Goal: Transaction & Acquisition: Purchase product/service

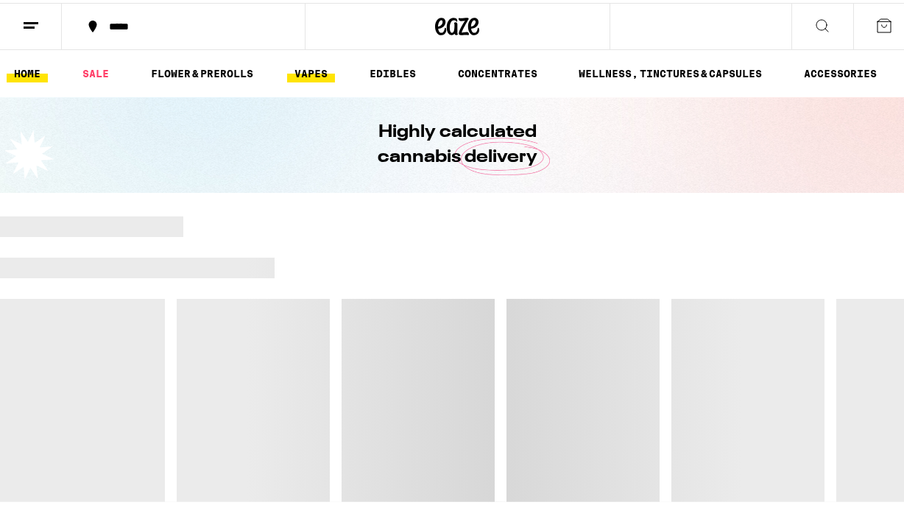
click at [297, 70] on link "VAPES" at bounding box center [311, 71] width 48 height 18
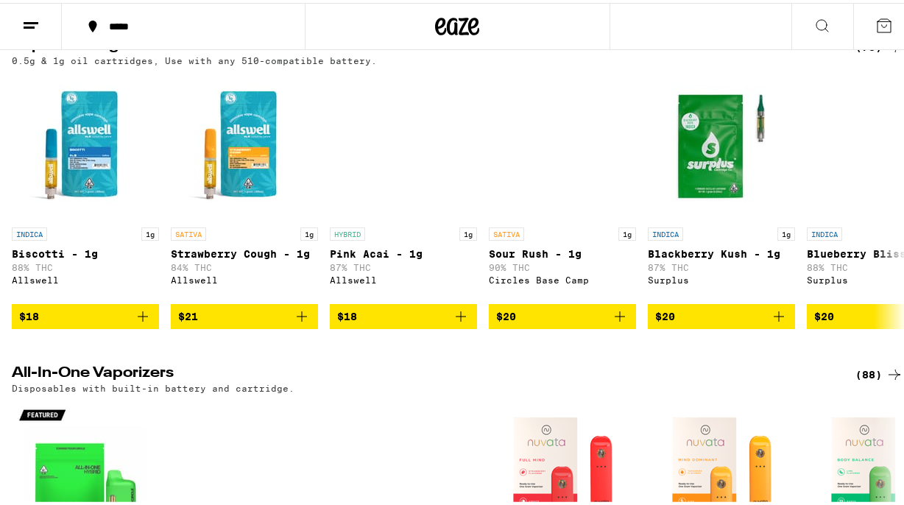
scroll to position [162, 0]
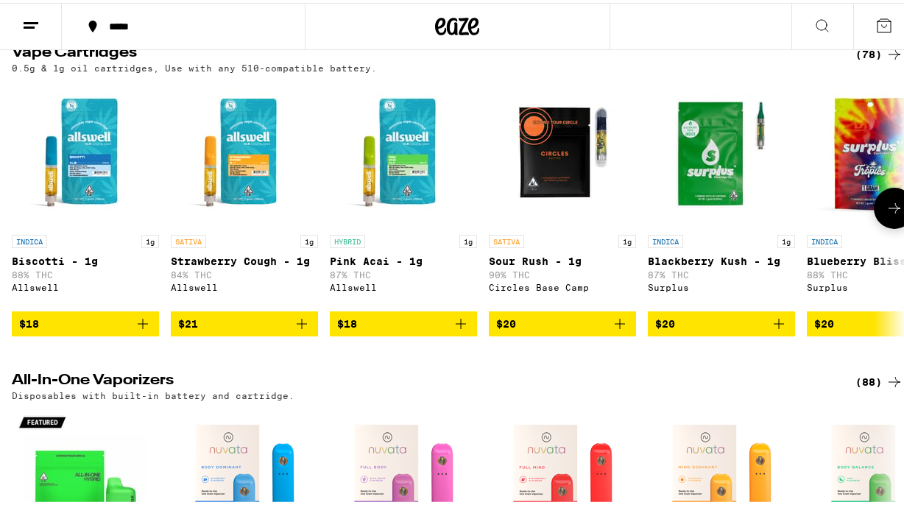
click at [885, 210] on icon at bounding box center [894, 205] width 18 height 18
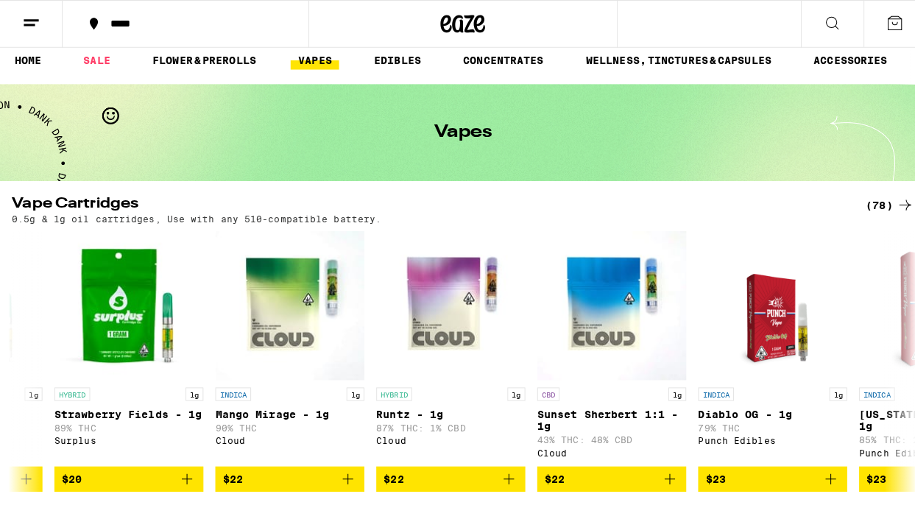
scroll to position [0, 0]
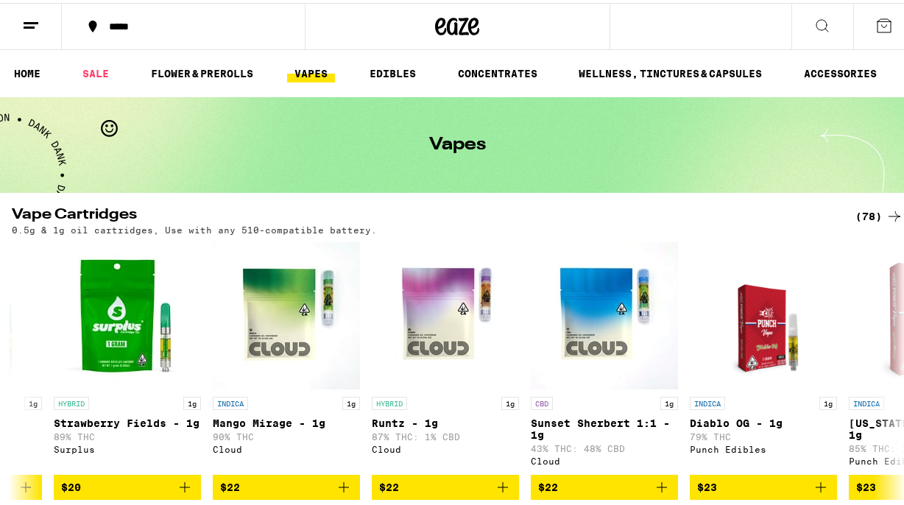
click at [818, 31] on button at bounding box center [822, 24] width 62 height 46
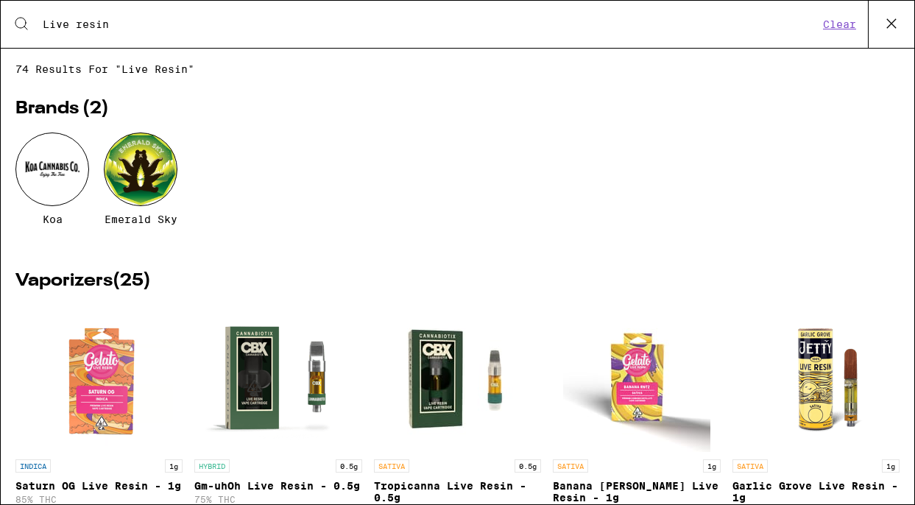
scroll to position [94, 0]
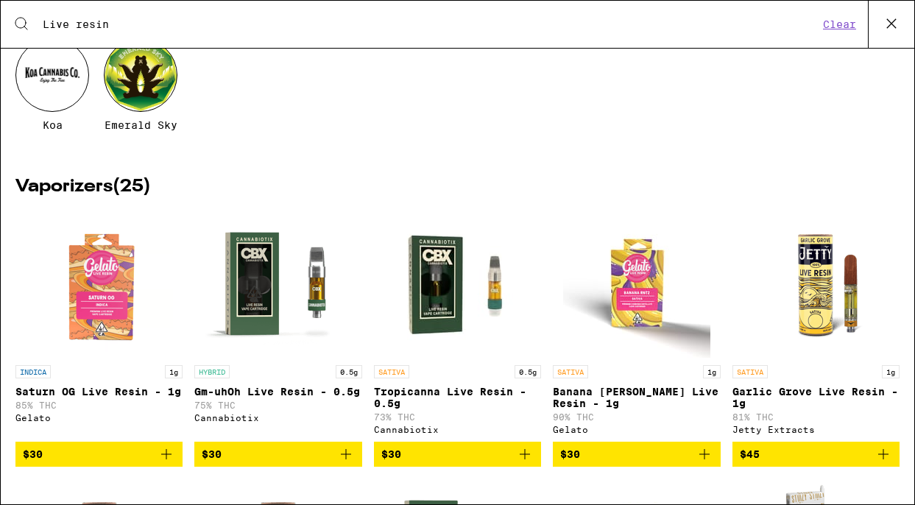
type input "Live resin"
click at [269, 277] on img "Open page for Gm-uhOh Live Resin - 0.5g from Cannabiotix" at bounding box center [278, 283] width 147 height 147
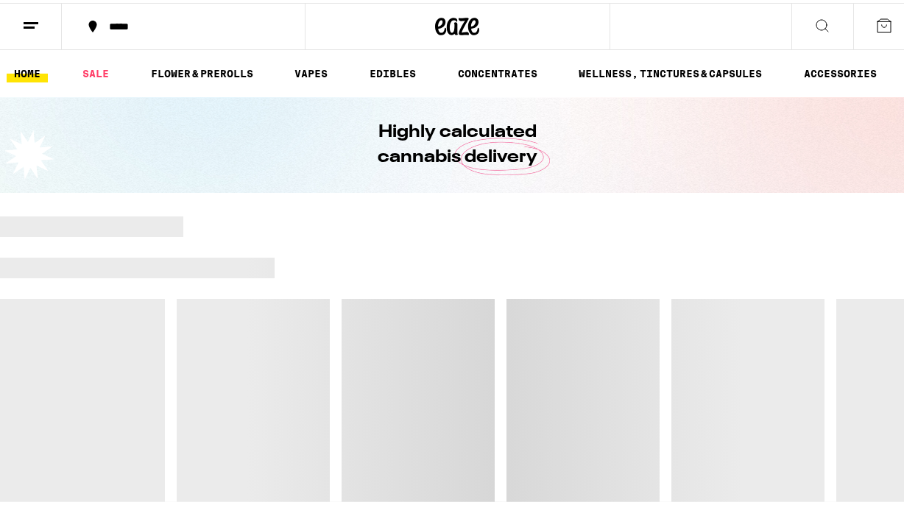
click at [821, 23] on button at bounding box center [822, 24] width 62 height 46
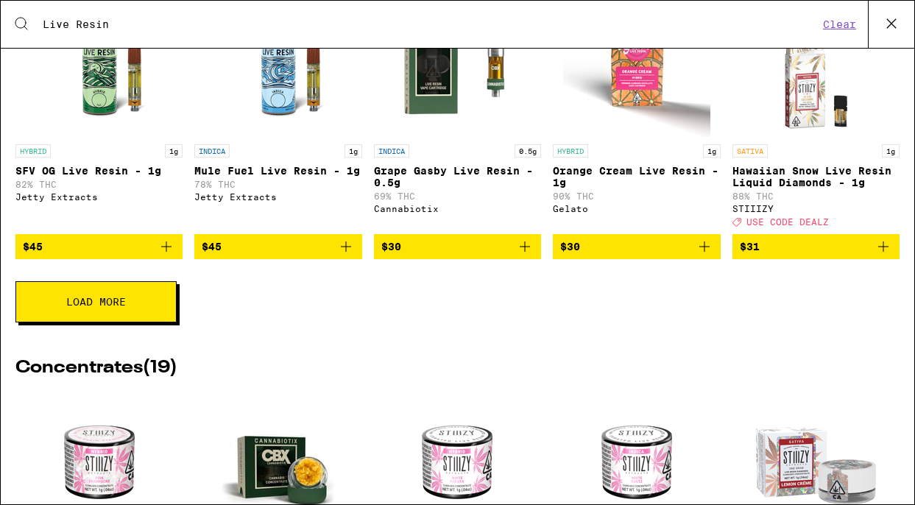
scroll to position [587, 0]
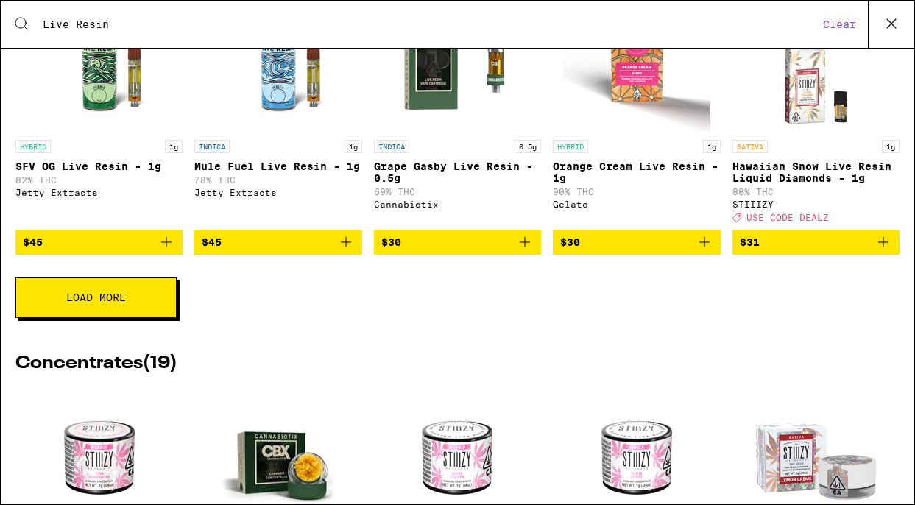
type input "Live Resin"
click at [63, 318] on button "Load More" at bounding box center [95, 297] width 161 height 41
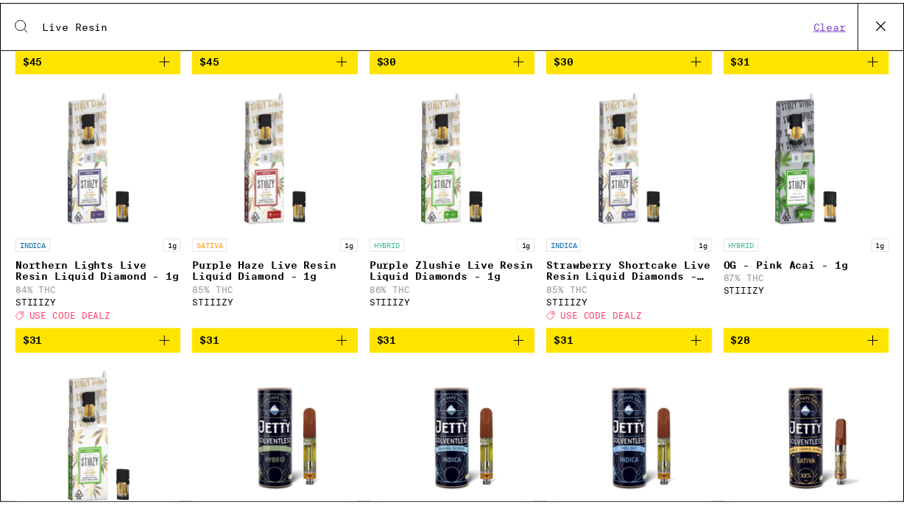
scroll to position [801, 0]
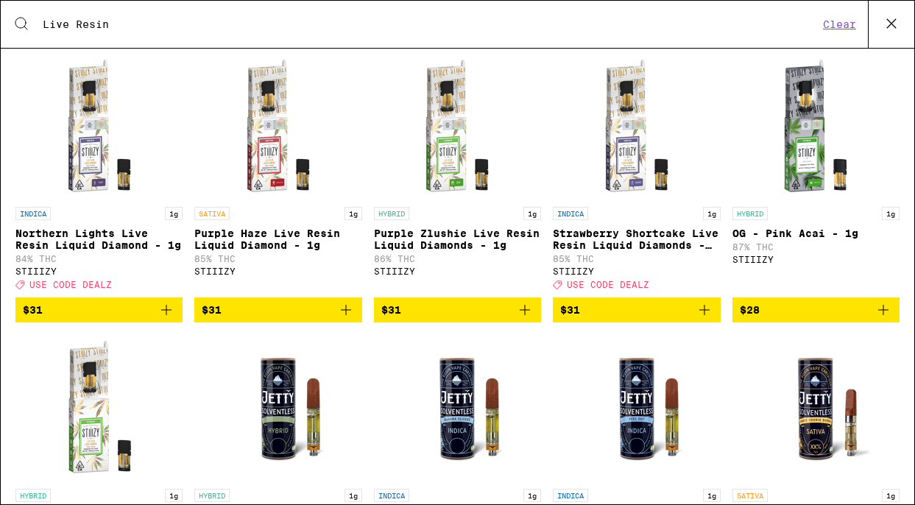
click at [291, 179] on img "Open page for Purple Haze Live Resin Liquid Diamond - 1g from STIIIZY" at bounding box center [278, 125] width 147 height 147
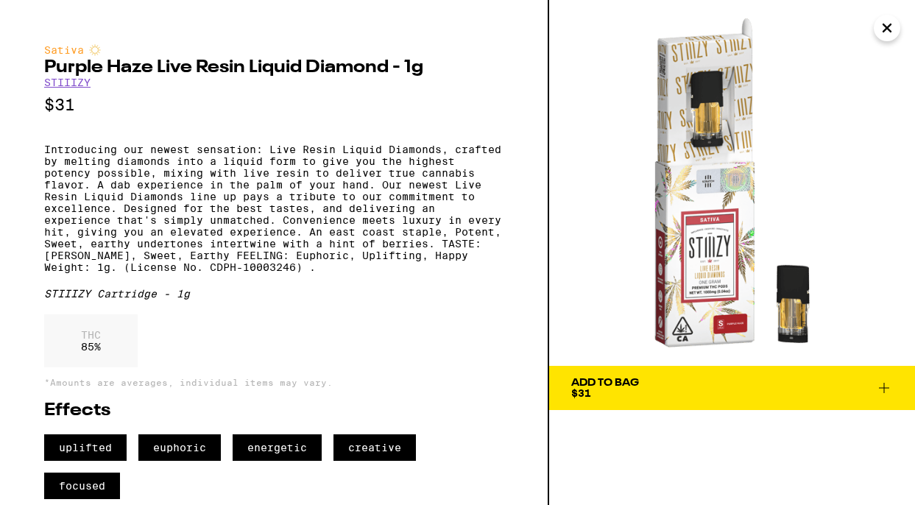
click at [888, 24] on icon "Close" at bounding box center [887, 28] width 18 height 22
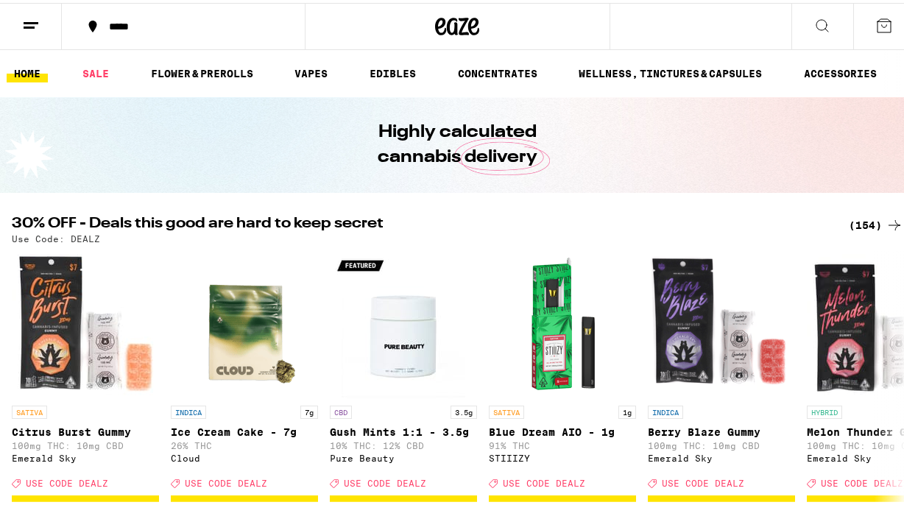
click at [813, 27] on icon at bounding box center [822, 23] width 18 height 18
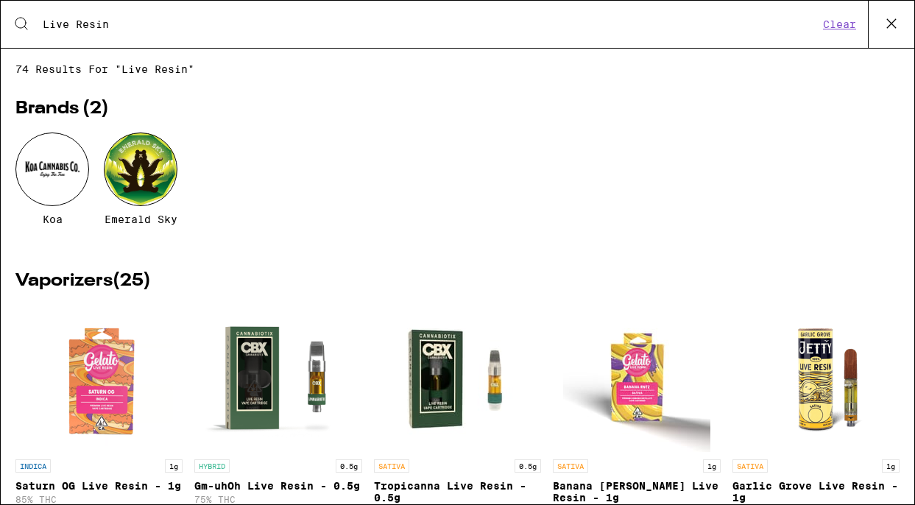
drag, startPoint x: 116, startPoint y: 25, endPoint x: 26, endPoint y: 26, distance: 89.8
click at [26, 26] on div "Search for Products Live Resin Clear" at bounding box center [457, 24] width 913 height 47
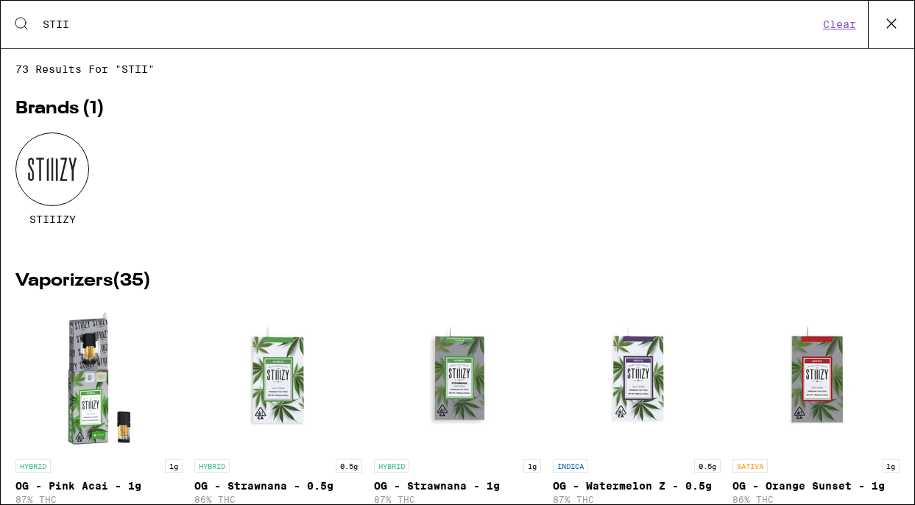
type input "STII"
click at [59, 164] on div at bounding box center [52, 169] width 74 height 74
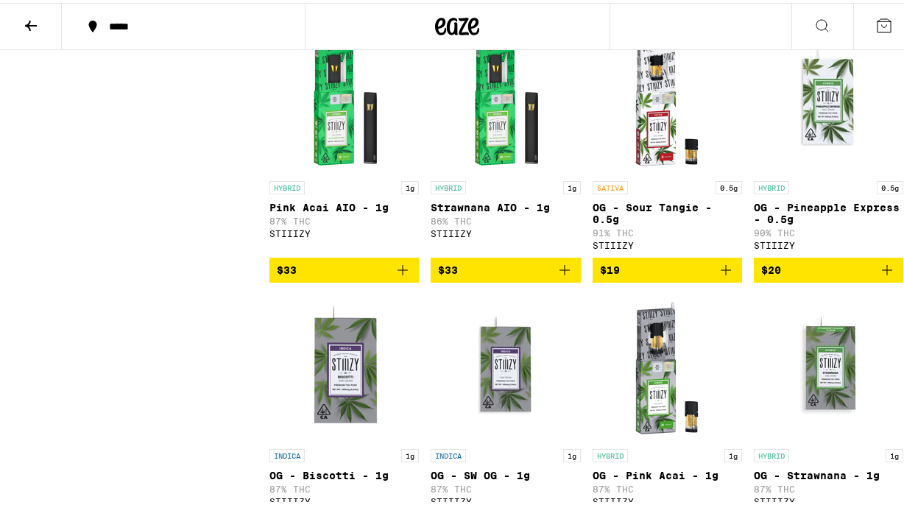
scroll to position [4360, 0]
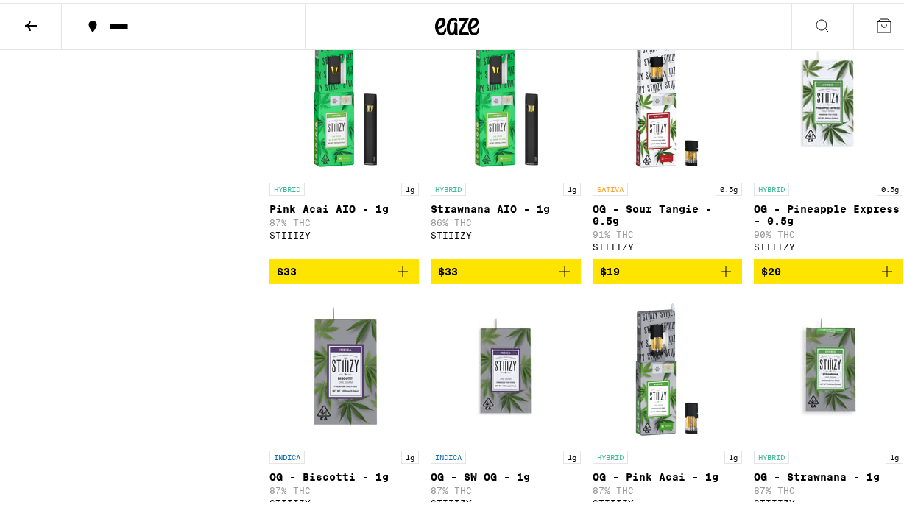
click at [533, 172] on img "Open page for Strawnana AIO - 1g from STIIIZY" at bounding box center [505, 98] width 147 height 147
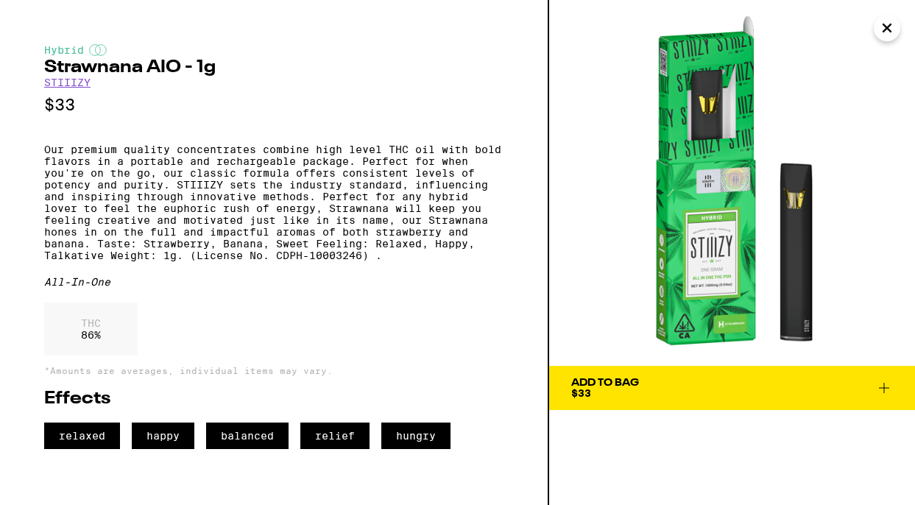
click at [891, 24] on icon "Close" at bounding box center [887, 28] width 18 height 22
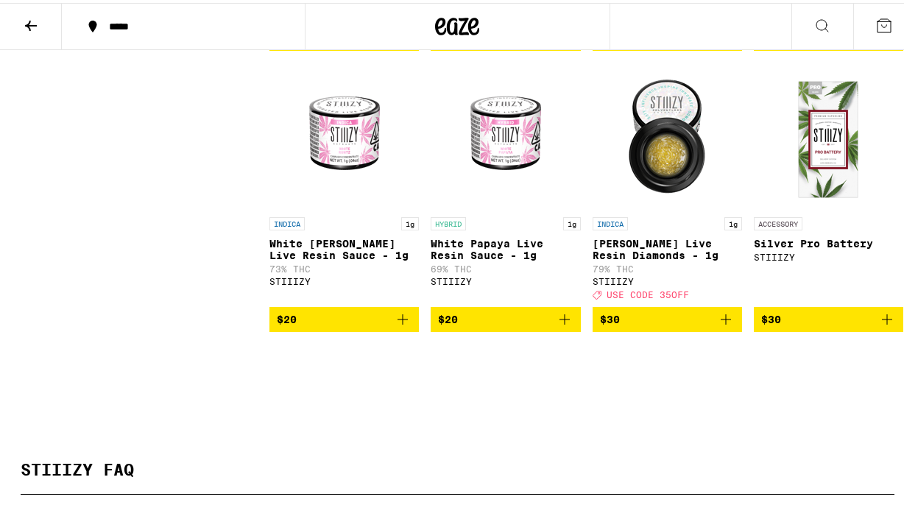
scroll to position [4941, 0]
